Goal: Task Accomplishment & Management: Use online tool/utility

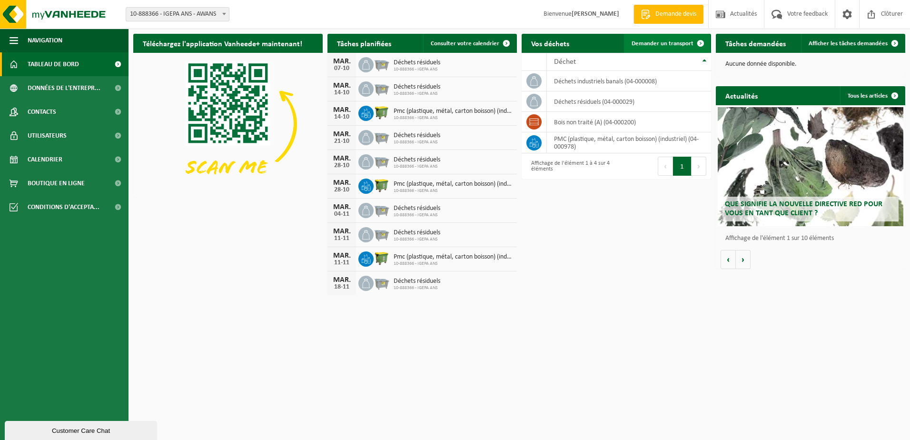
click at [652, 39] on link "Demander un transport" at bounding box center [667, 43] width 86 height 19
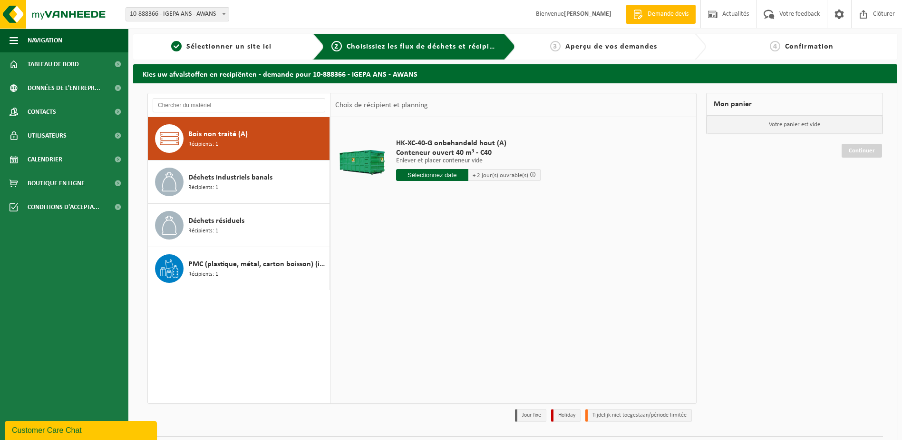
click at [482, 174] on span "+ 2 jour(s) ouvrable(s)" at bounding box center [501, 175] width 56 height 6
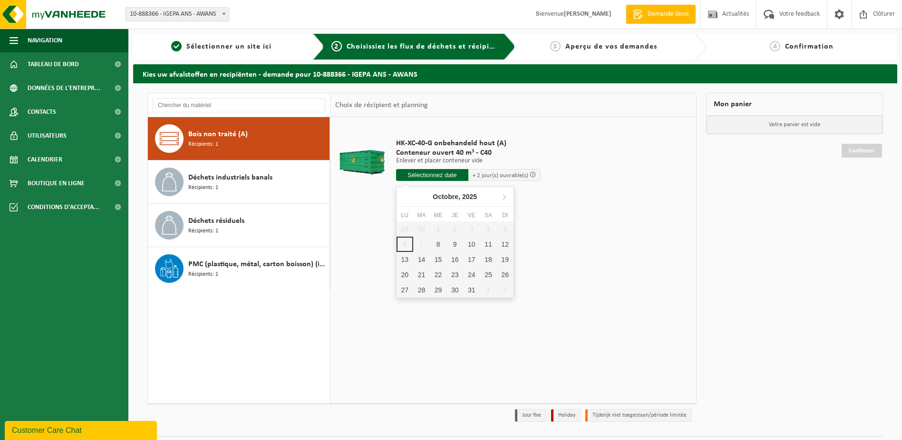
click at [412, 175] on input "text" at bounding box center [432, 175] width 72 height 12
click at [436, 247] on div "8" at bounding box center [438, 243] width 17 height 15
type input "à partir de 2025-10-08"
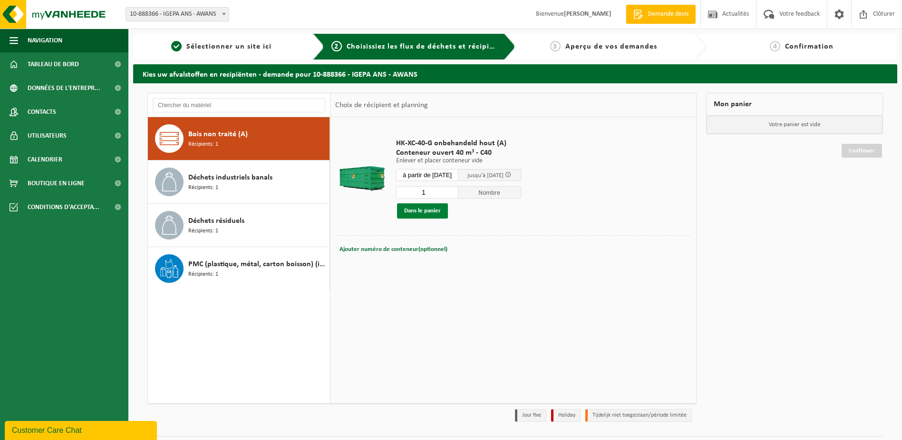
click at [411, 209] on button "Dans le panier" at bounding box center [422, 210] width 51 height 15
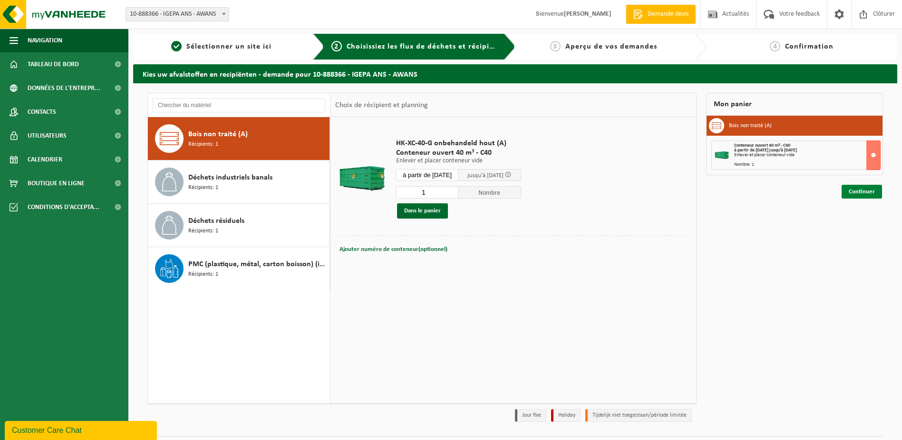
click at [866, 195] on link "Continuer" at bounding box center [862, 192] width 40 height 14
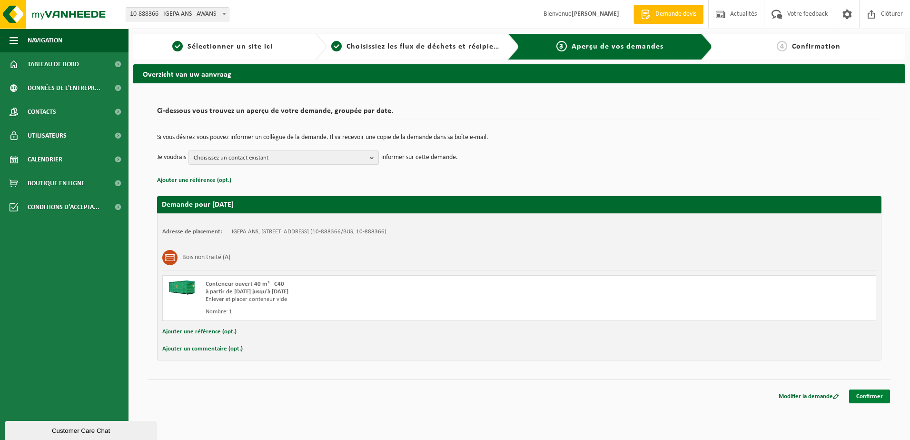
click at [877, 394] on link "Confirmer" at bounding box center [869, 396] width 41 height 14
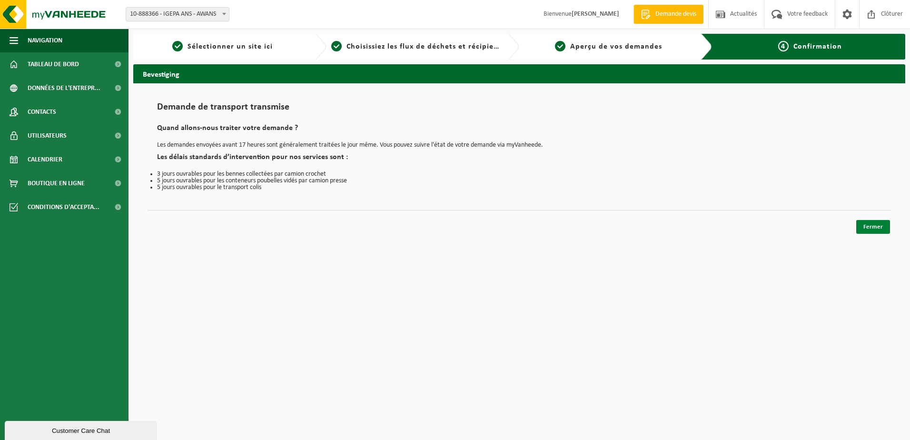
click at [874, 225] on link "Fermer" at bounding box center [873, 227] width 34 height 14
